Goal: Task Accomplishment & Management: Manage account settings

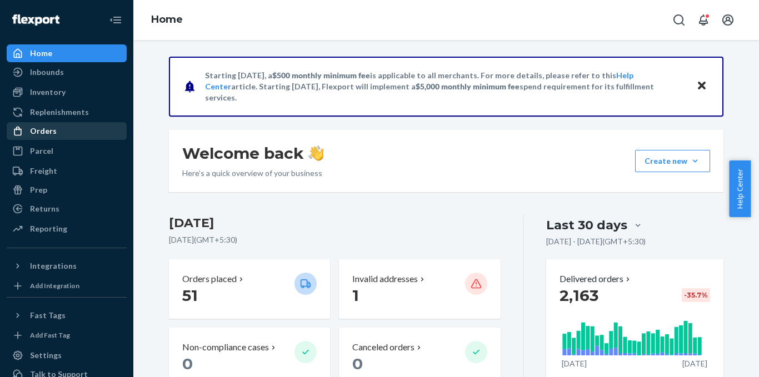
click at [49, 124] on div "Orders" at bounding box center [67, 131] width 118 height 16
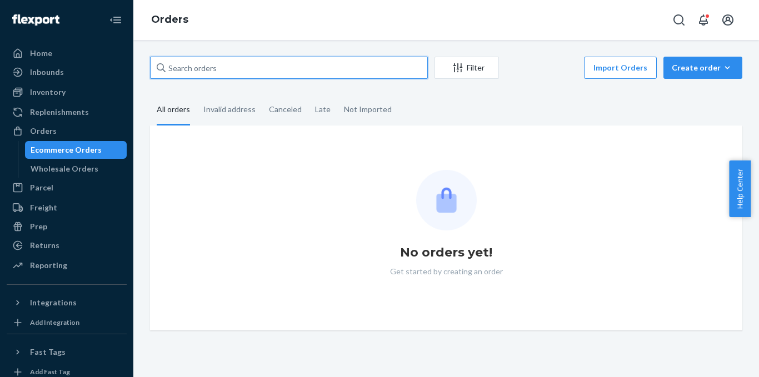
click at [201, 66] on input "text" at bounding box center [289, 68] width 278 height 22
paste input "US2180995"
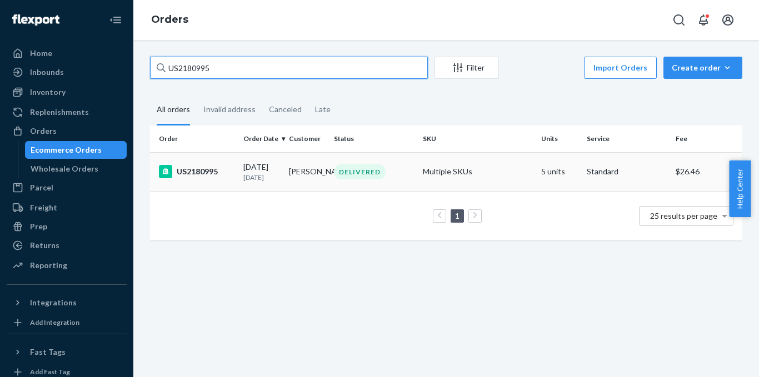
type input "US2180995"
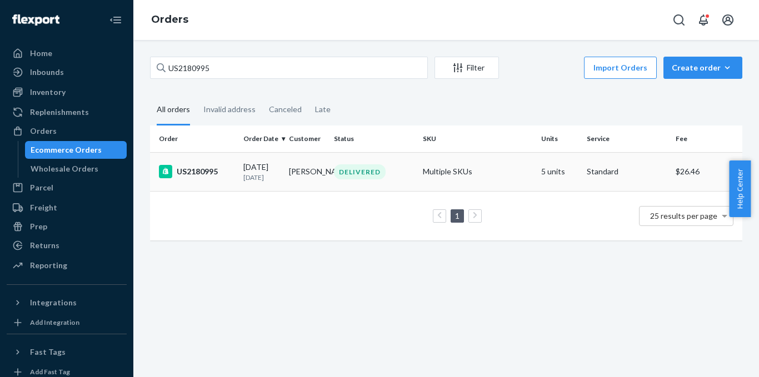
click at [209, 178] on div "US2180995" at bounding box center [197, 171] width 76 height 13
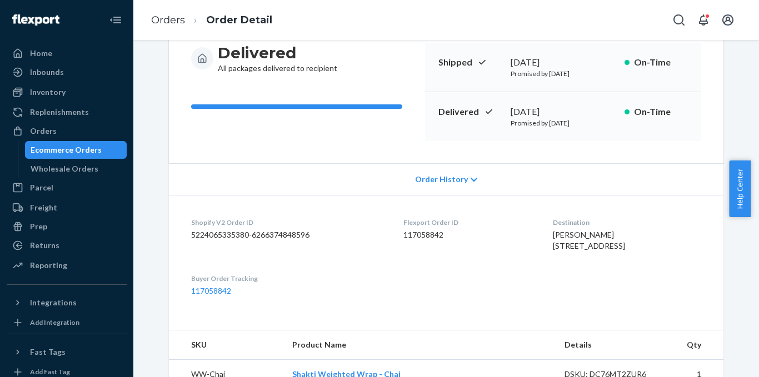
scroll to position [358, 0]
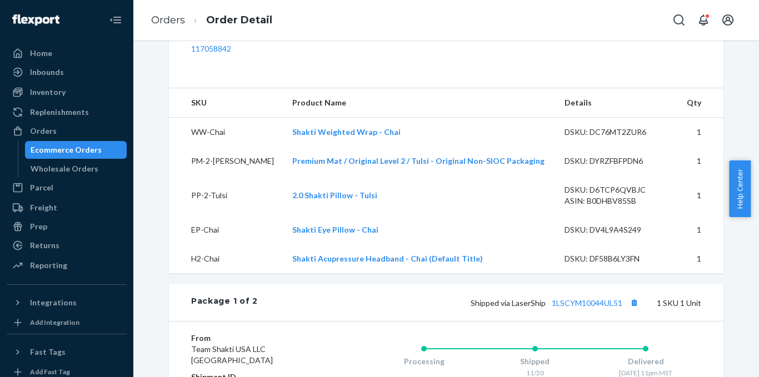
drag, startPoint x: 753, startPoint y: 192, endPoint x: 757, endPoint y: 90, distance: 102.3
click at [757, 90] on body "Home Inbounds Shipping Plans Problems Inventory Products Replenishments Orders …" at bounding box center [379, 188] width 759 height 377
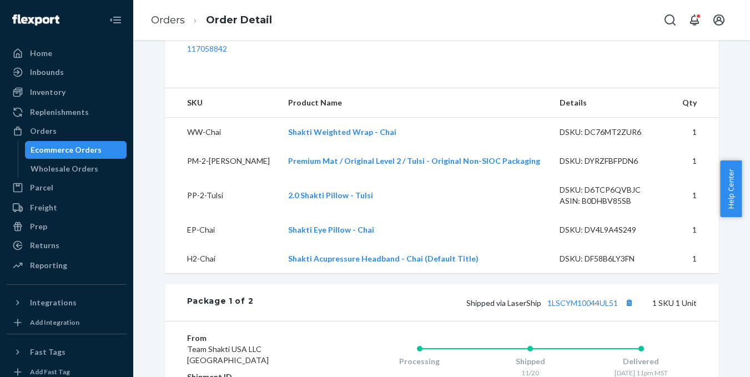
click at [732, 95] on div "Shopify Order # US2180995 • Standard / $26.46 View Details Create Return Duplic…" at bounding box center [442, 247] width 601 height 1097
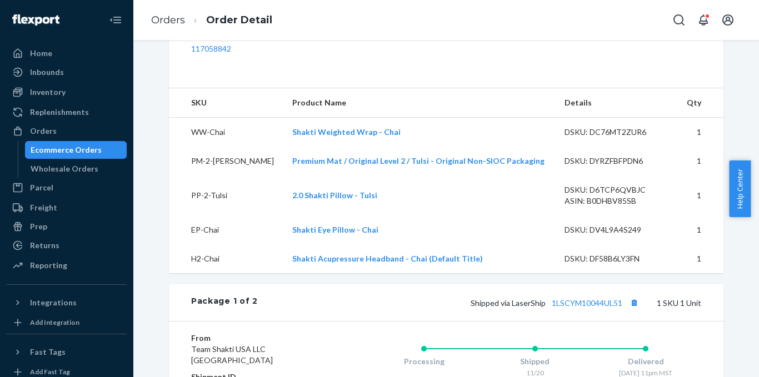
drag, startPoint x: 755, startPoint y: 162, endPoint x: 756, endPoint y: 64, distance: 98.3
click at [756, 64] on body "Home Inbounds Shipping Plans Problems Inventory Products Replenishments Orders …" at bounding box center [379, 188] width 759 height 377
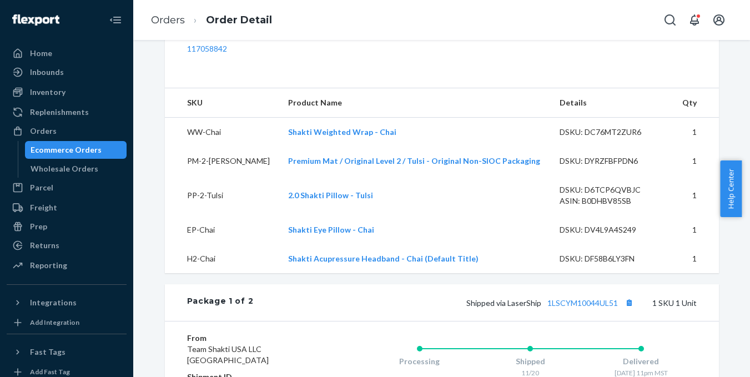
click at [723, 112] on div "Shopify Order # US2180995 • Standard / $26.46 View Details Create Return Duplic…" at bounding box center [442, 241] width 571 height 1084
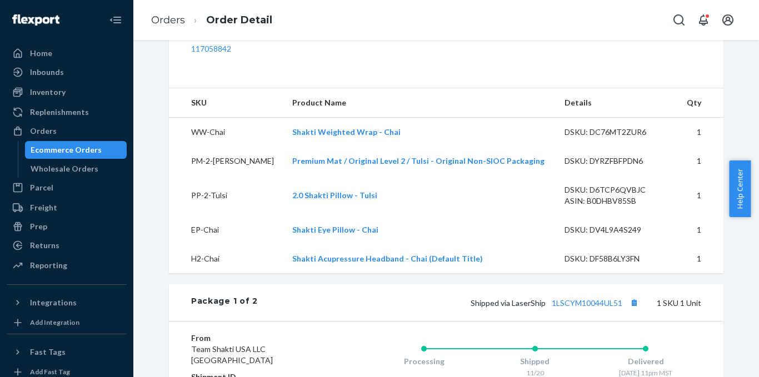
drag, startPoint x: 755, startPoint y: 170, endPoint x: 757, endPoint y: 147, distance: 23.4
click at [757, 147] on body "Home Inbounds Shipping Plans Problems Inventory Products Replenishments Orders …" at bounding box center [379, 188] width 759 height 377
click at [742, 92] on div "Shopify Order # US2180995 • Standard / $26.46 View Details Create Return Duplic…" at bounding box center [446, 208] width 626 height 337
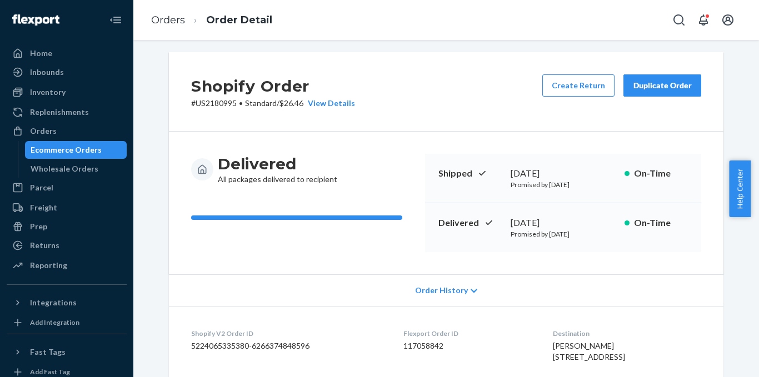
scroll to position [0, 0]
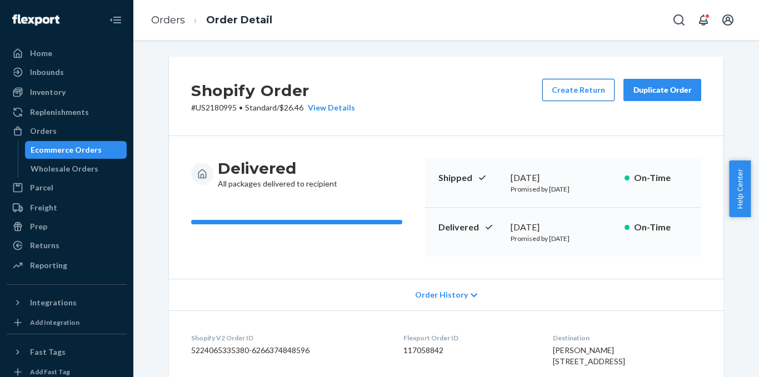
click at [570, 92] on button "Create Return" at bounding box center [578, 90] width 72 height 22
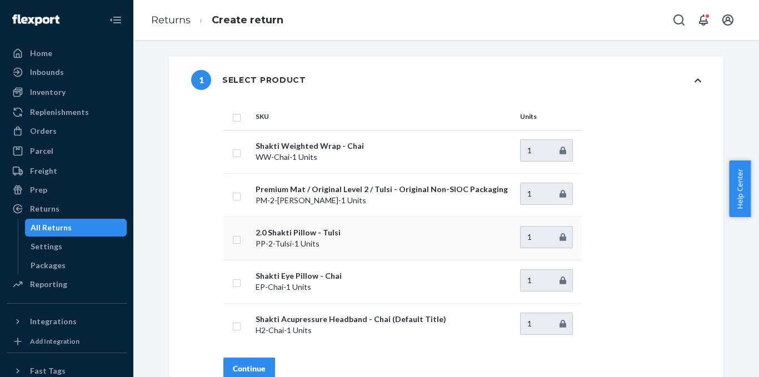
click at [232, 236] on input "checkbox" at bounding box center [236, 239] width 9 height 12
checkbox input "true"
click at [257, 364] on div "Continue" at bounding box center [249, 368] width 33 height 11
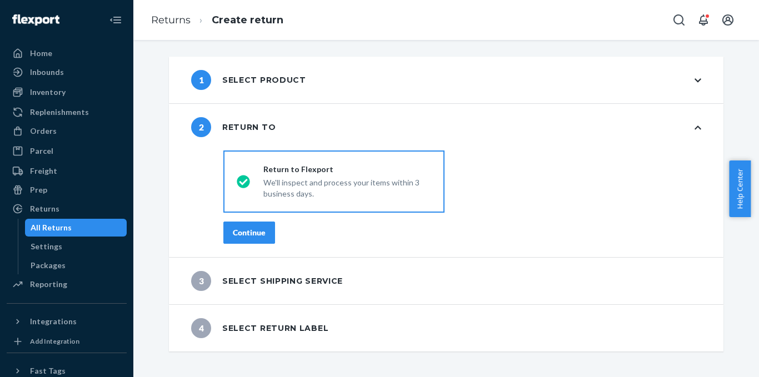
click at [258, 237] on div "Continue" at bounding box center [249, 232] width 33 height 11
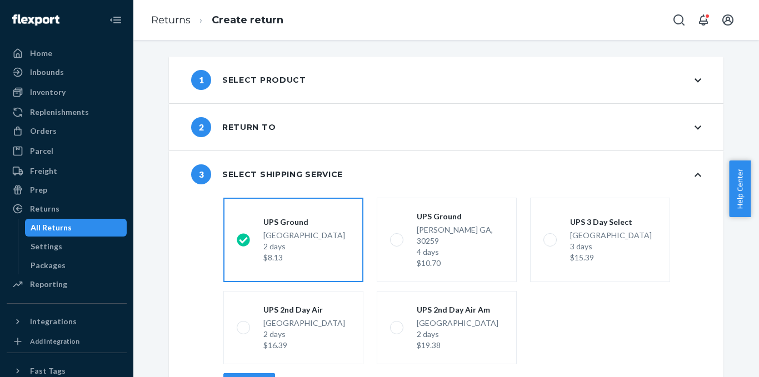
click at [238, 373] on button "Continue" at bounding box center [249, 384] width 52 height 22
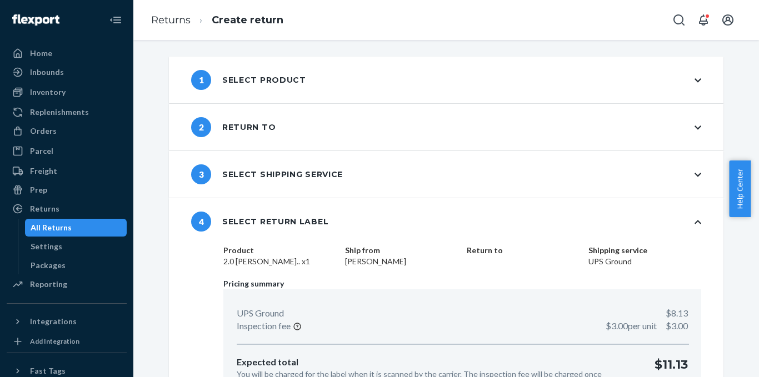
scroll to position [76, 0]
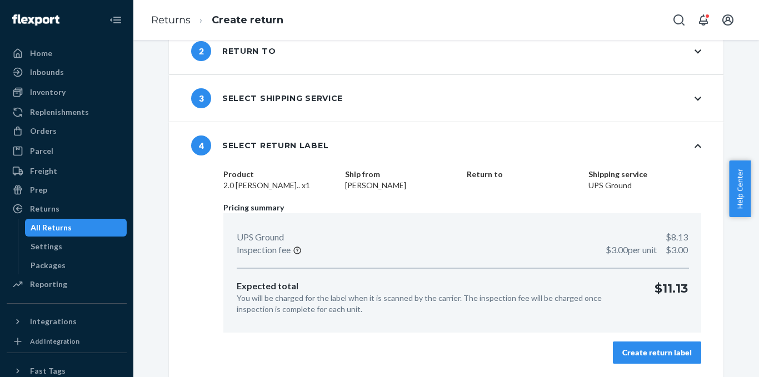
click at [658, 358] on div "Create return label" at bounding box center [656, 352] width 69 height 11
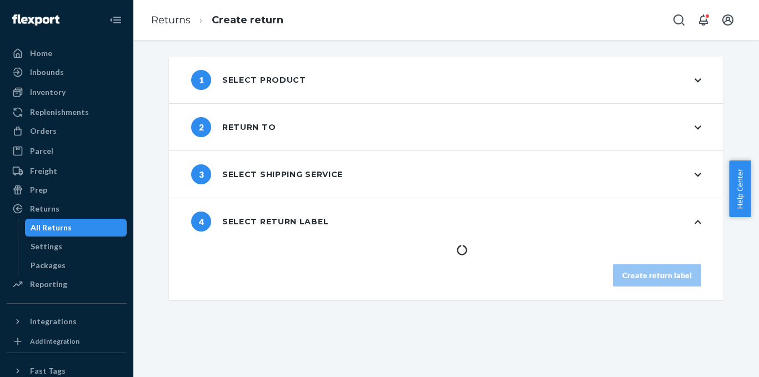
scroll to position [0, 0]
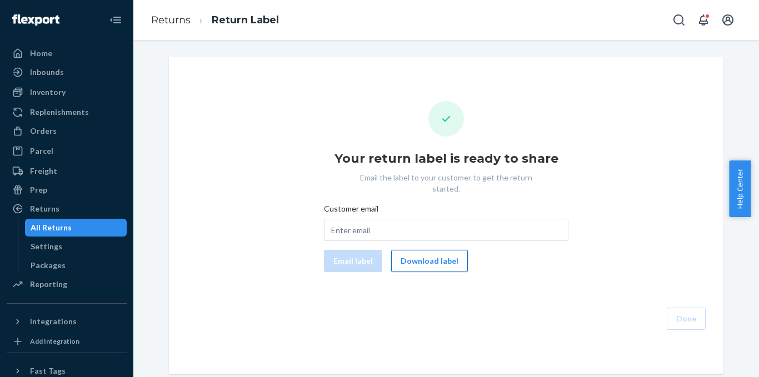
click at [433, 250] on button "Download label" at bounding box center [429, 261] width 77 height 22
